Goal: Ask a question: Seek information or help from site administrators or community

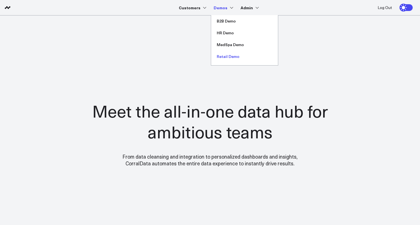
click at [230, 57] on link "Retail Demo" at bounding box center [244, 57] width 67 height 12
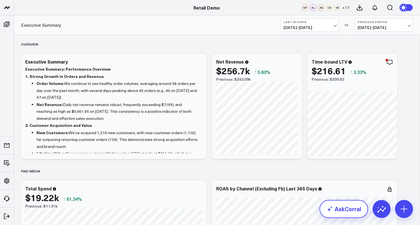
click at [346, 211] on link "AskCorral" at bounding box center [343, 209] width 49 height 18
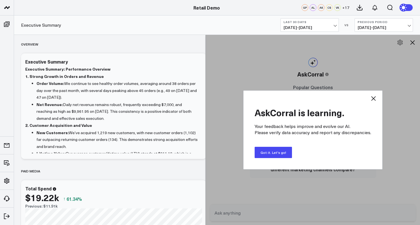
click at [275, 152] on button "Got it. Let's go!" at bounding box center [273, 152] width 37 height 11
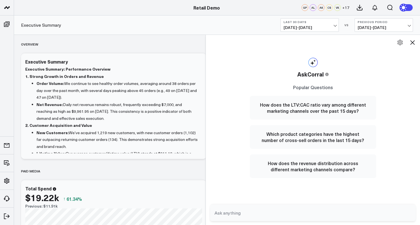
click at [323, 213] on textarea at bounding box center [308, 212] width 190 height 10
click at [401, 43] on icon at bounding box center [400, 42] width 7 height 7
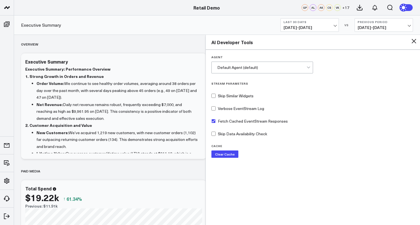
click at [412, 41] on icon at bounding box center [413, 41] width 7 height 7
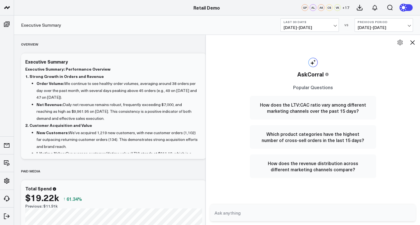
click at [412, 42] on icon at bounding box center [412, 42] width 7 height 7
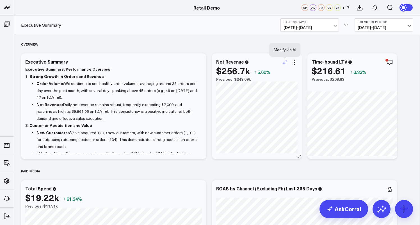
click at [286, 64] on icon at bounding box center [284, 62] width 7 height 7
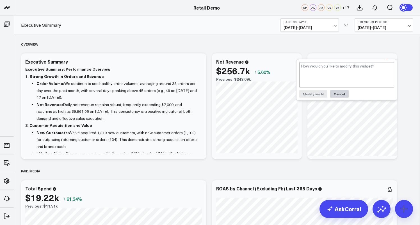
click at [336, 95] on button "Cancel" at bounding box center [339, 93] width 19 height 7
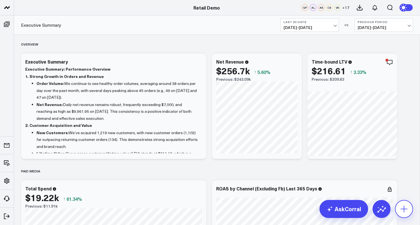
click at [404, 207] on icon at bounding box center [404, 208] width 7 height 7
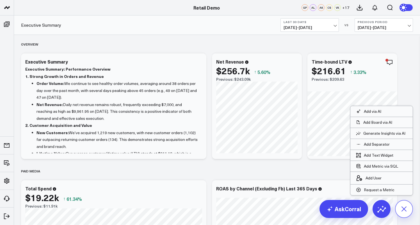
click at [404, 207] on icon at bounding box center [403, 208] width 13 height 13
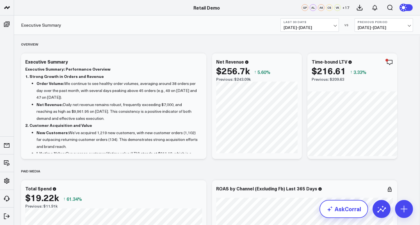
click at [354, 207] on link "AskCorral" at bounding box center [343, 209] width 49 height 18
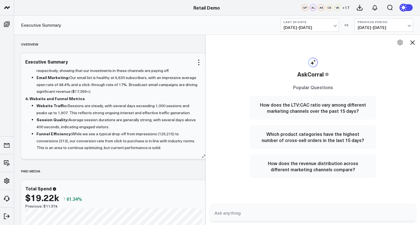
scroll to position [167, 0]
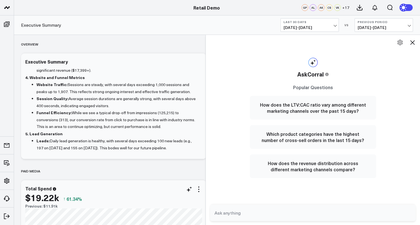
click at [163, 186] on div "Total Spend" at bounding box center [113, 188] width 177 height 5
click at [161, 186] on div "Total Spend" at bounding box center [113, 188] width 177 height 5
click at [291, 136] on button "Which product categories have the highest number of cross-sell orders in the la…" at bounding box center [313, 137] width 126 height 24
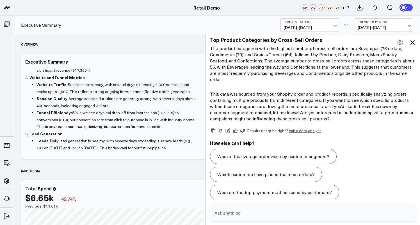
scroll to position [625, 0]
